Goal: Task Accomplishment & Management: Use online tool/utility

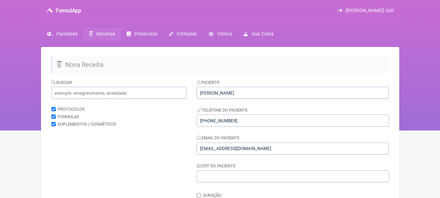
scroll to position [195, 0]
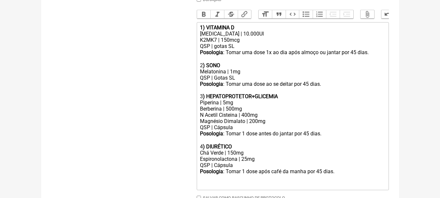
click at [246, 75] on div "Melatonina | 1mg" at bounding box center [292, 71] width 185 height 6
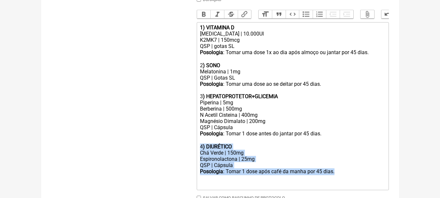
drag, startPoint x: 349, startPoint y: 180, endPoint x: 181, endPoint y: 153, distance: 169.6
click at [181, 153] on form "Buscar Protocolos Formulas Suplementos / Cosméticos Paciente [PERSON_NAME] Tele…" at bounding box center [219, 54] width 337 height 342
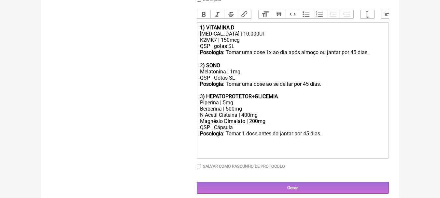
type trix-editor "<div><strong>1) VITAMINA D</strong></div><div>[MEDICAL_DATA] | 10.000UI</div><d…"
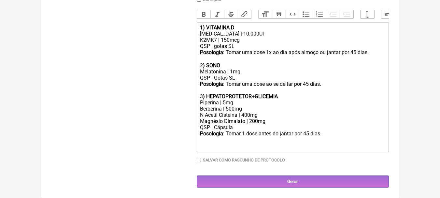
click at [176, 69] on div "Buscar Protocolos Formulas Suplementos / Cosméticos" at bounding box center [118, 35] width 135 height 304
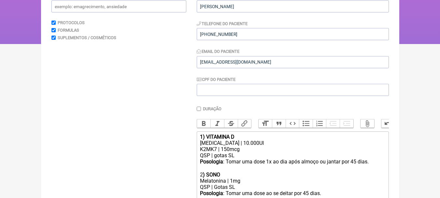
scroll to position [5, 0]
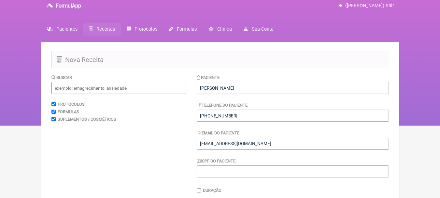
click at [111, 85] on input "text" at bounding box center [118, 88] width 135 height 12
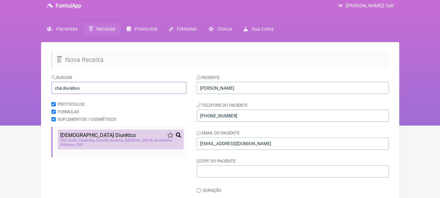
type input "chá diurético"
click at [109, 131] on li "[DEMOGRAPHIC_DATA] Diurético Chá Verde Cavalinha Centella Asiática [MEDICAL_DAT…" at bounding box center [121, 139] width 126 height 20
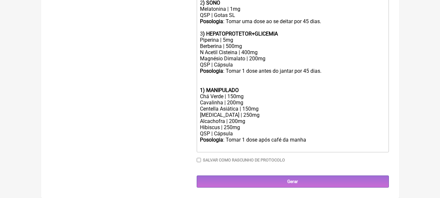
scroll to position [263, 0]
click at [288, 116] on div "Carqueja | 250mg" at bounding box center [292, 115] width 185 height 6
drag, startPoint x: 312, startPoint y: 140, endPoint x: 207, endPoint y: 146, distance: 105.0
click at [207, 146] on div "Posologia : Tomar 1 dose após café da manha ㅤ" at bounding box center [292, 142] width 185 height 13
click at [287, 105] on div "Cavalinha | 200mg" at bounding box center [292, 102] width 185 height 6
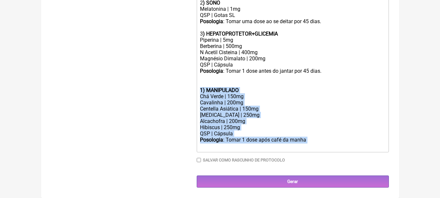
drag, startPoint x: 310, startPoint y: 138, endPoint x: 178, endPoint y: 89, distance: 141.2
click at [178, 89] on form "Buscar chá diurético Protocolos Formulas Suplementos / Cosméticos Chá Diurético…" at bounding box center [219, 4] width 337 height 366
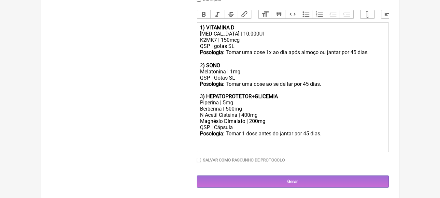
type trix-editor "<div><strong>1) VITAMINA D</strong></div><div>Colecalciferol | 10.000UI</div><d…"
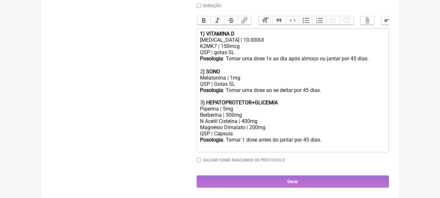
click at [149, 99] on div "Buscar chá diurético Protocolos Formulas Suplementos / Cosméticos Chá Diurético…" at bounding box center [118, 39] width 135 height 298
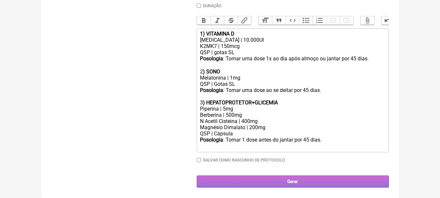
click at [264, 181] on input "Gerar" at bounding box center [293, 181] width 192 height 12
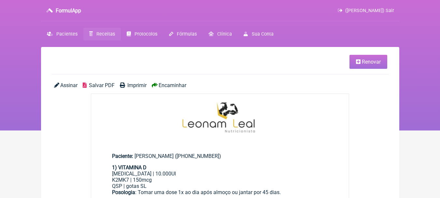
click at [101, 84] on span "Salvar PDF" at bounding box center [102, 85] width 26 height 6
